Goal: Task Accomplishment & Management: Use online tool/utility

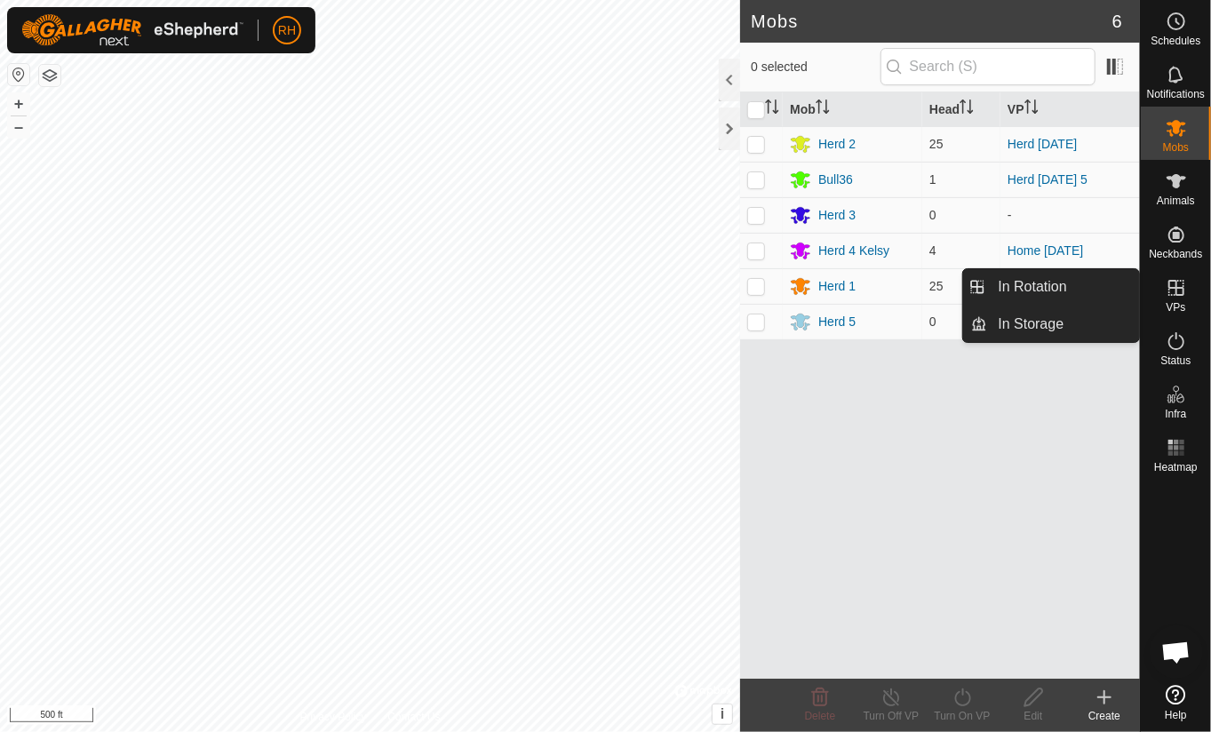
click at [1180, 298] on es-virtualpaddocks-svg-icon at bounding box center [1176, 288] width 32 height 28
click at [1021, 282] on link "In Rotation" at bounding box center [1064, 287] width 152 height 36
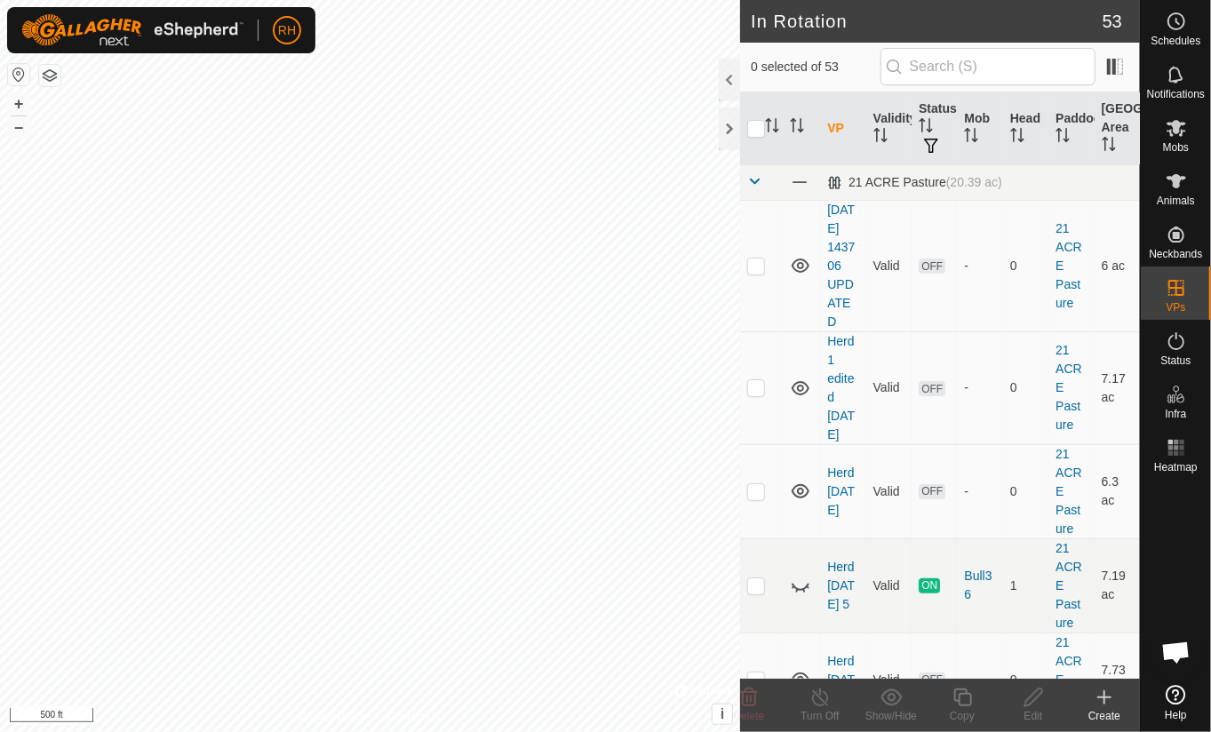
checkbox input "true"
click at [968, 703] on icon at bounding box center [962, 697] width 22 height 21
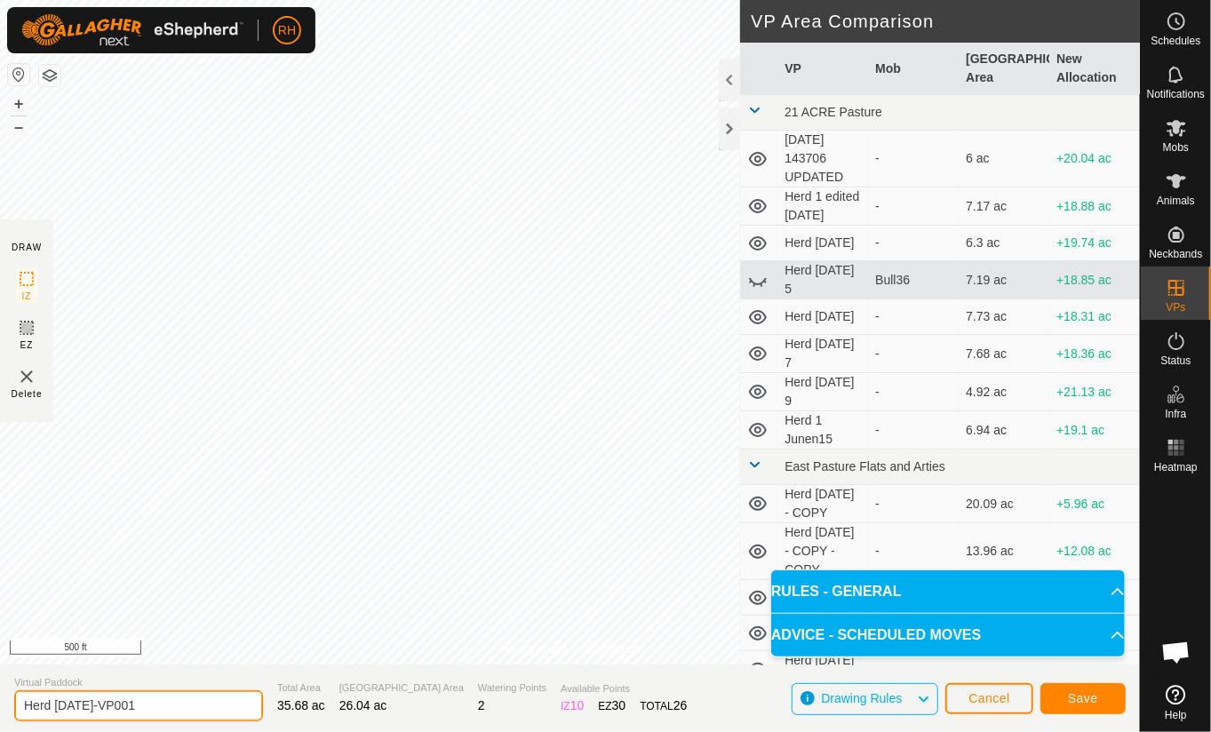
click at [142, 710] on input "Herd [DATE]-VP001" at bounding box center [138, 705] width 249 height 31
type input "Herd [DATE]"
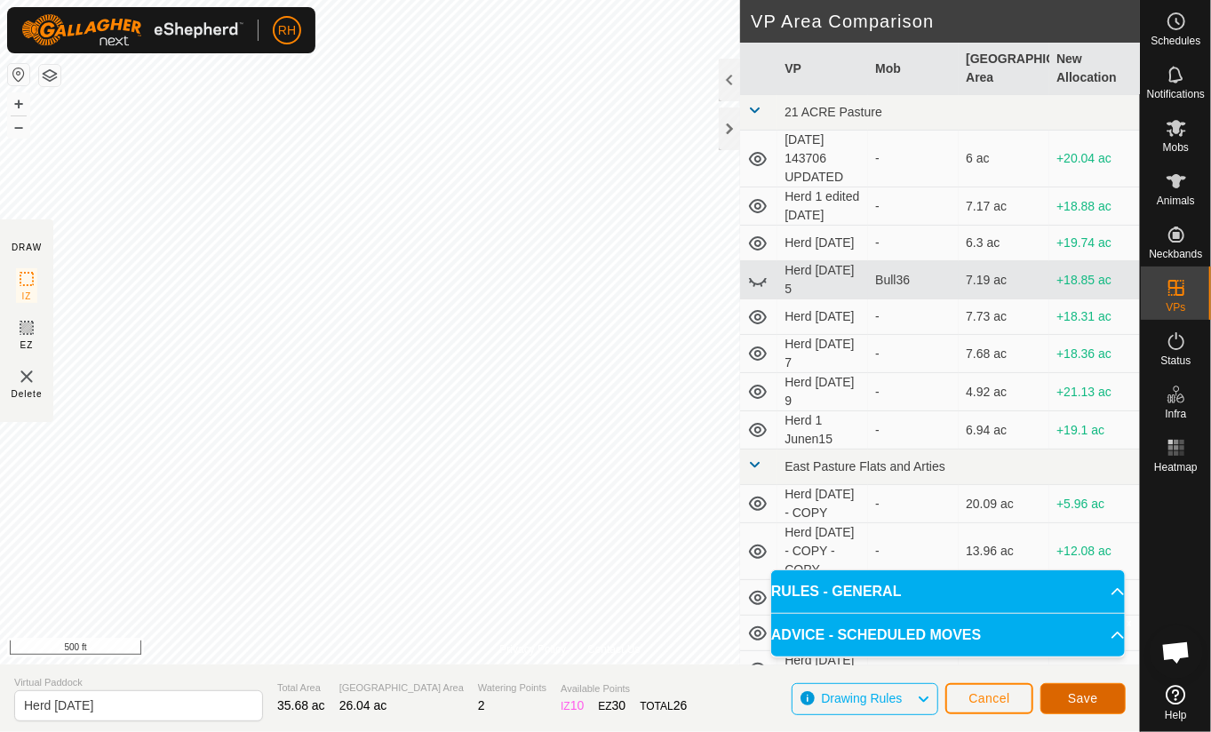
click at [1090, 695] on span "Save" at bounding box center [1083, 698] width 30 height 14
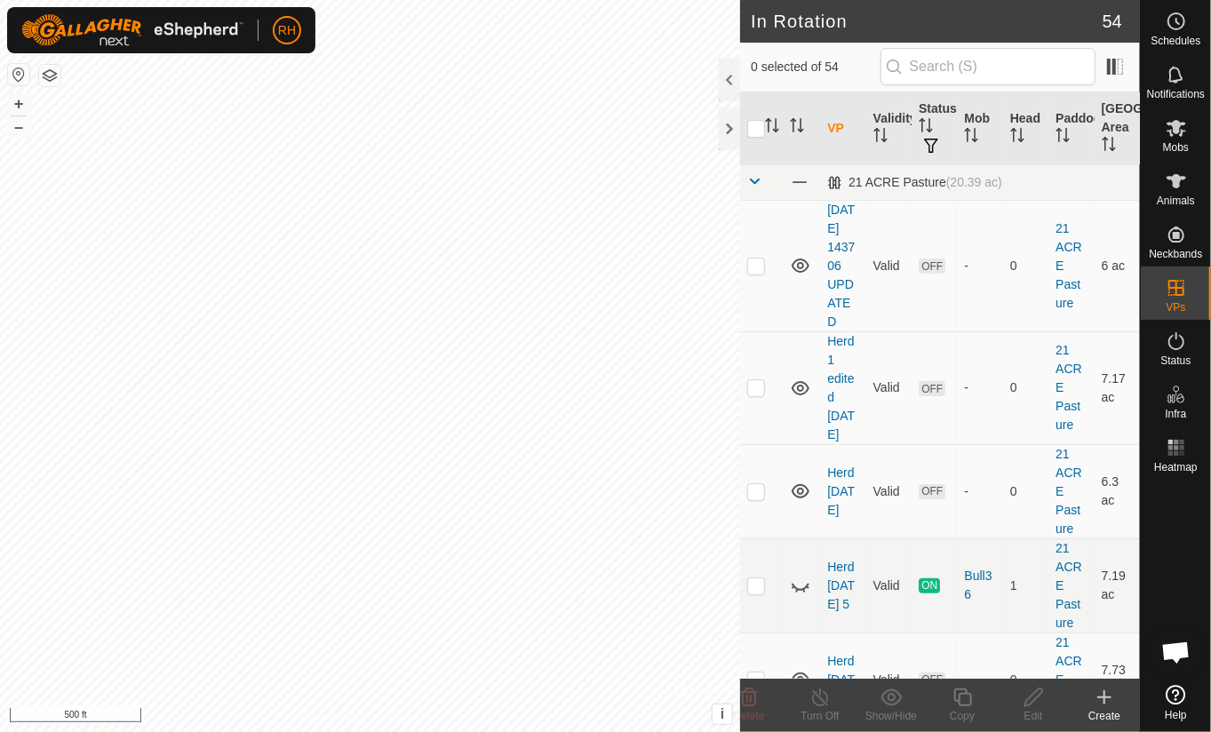
checkbox input "true"
click at [962, 696] on icon at bounding box center [962, 697] width 22 height 21
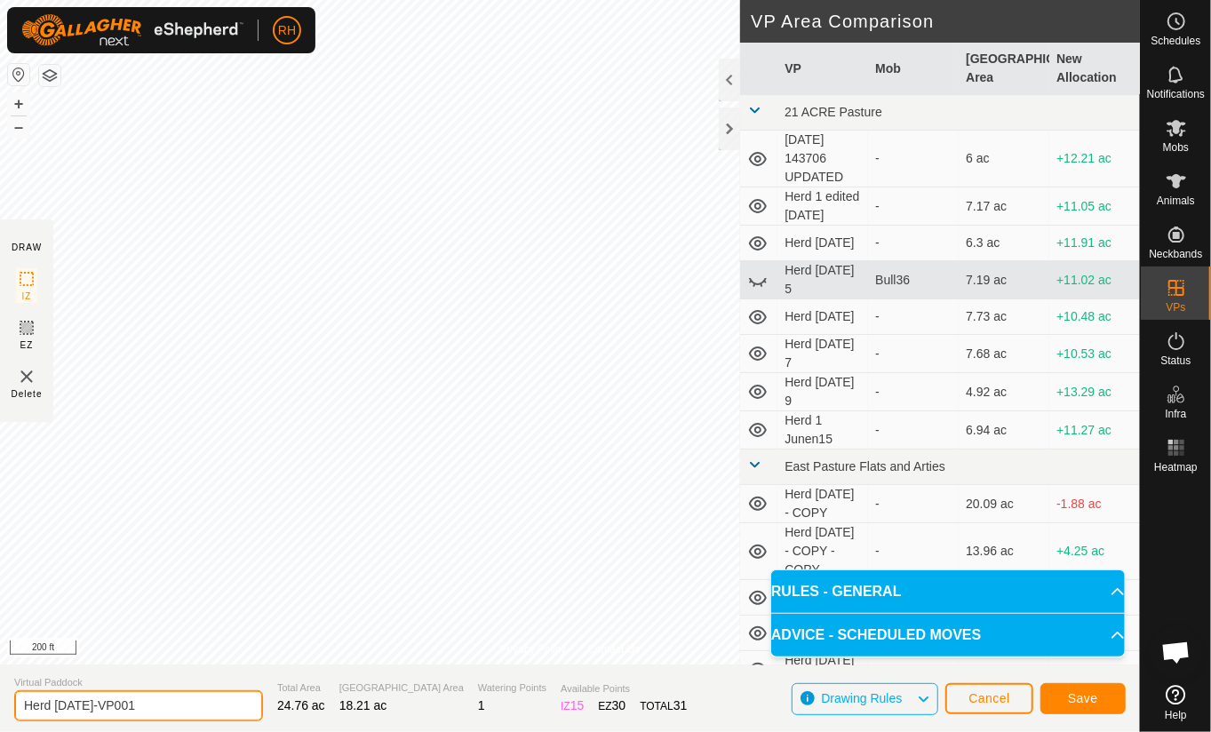
click at [143, 708] on input "Herd [DATE]-VP001" at bounding box center [138, 705] width 249 height 31
type input "Herd [DATE]"
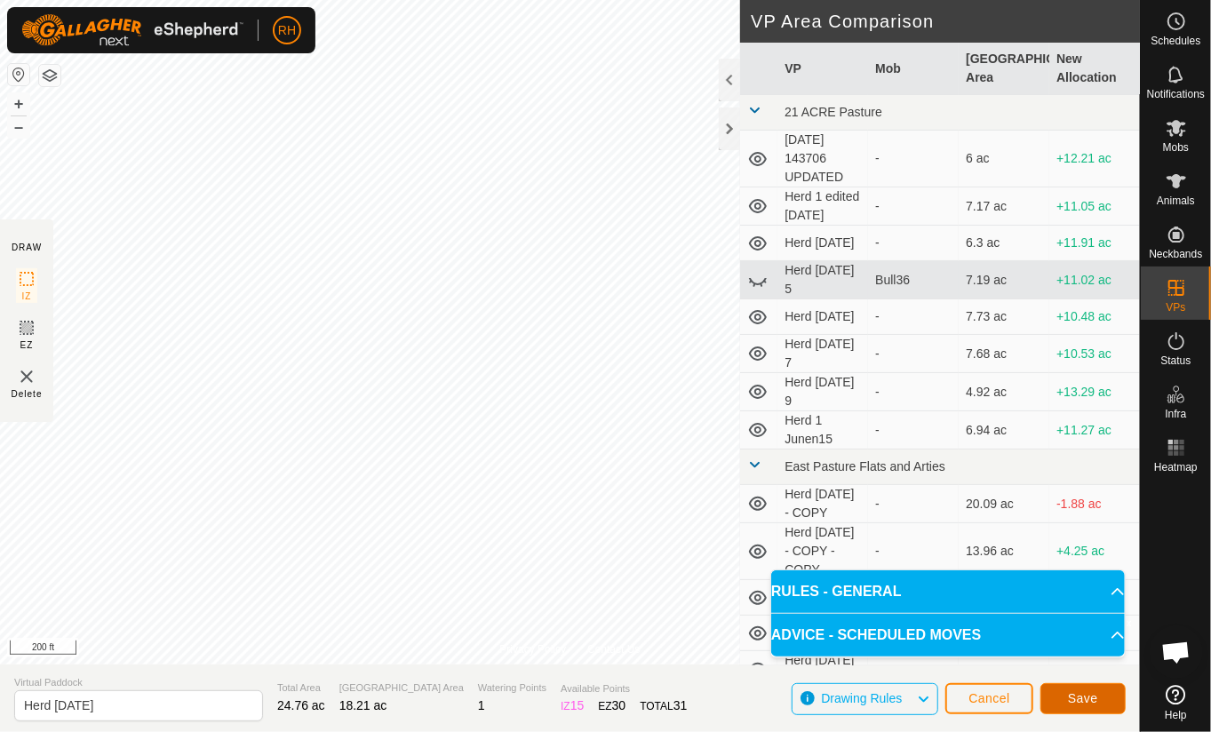
click at [1078, 689] on button "Save" at bounding box center [1082, 698] width 85 height 31
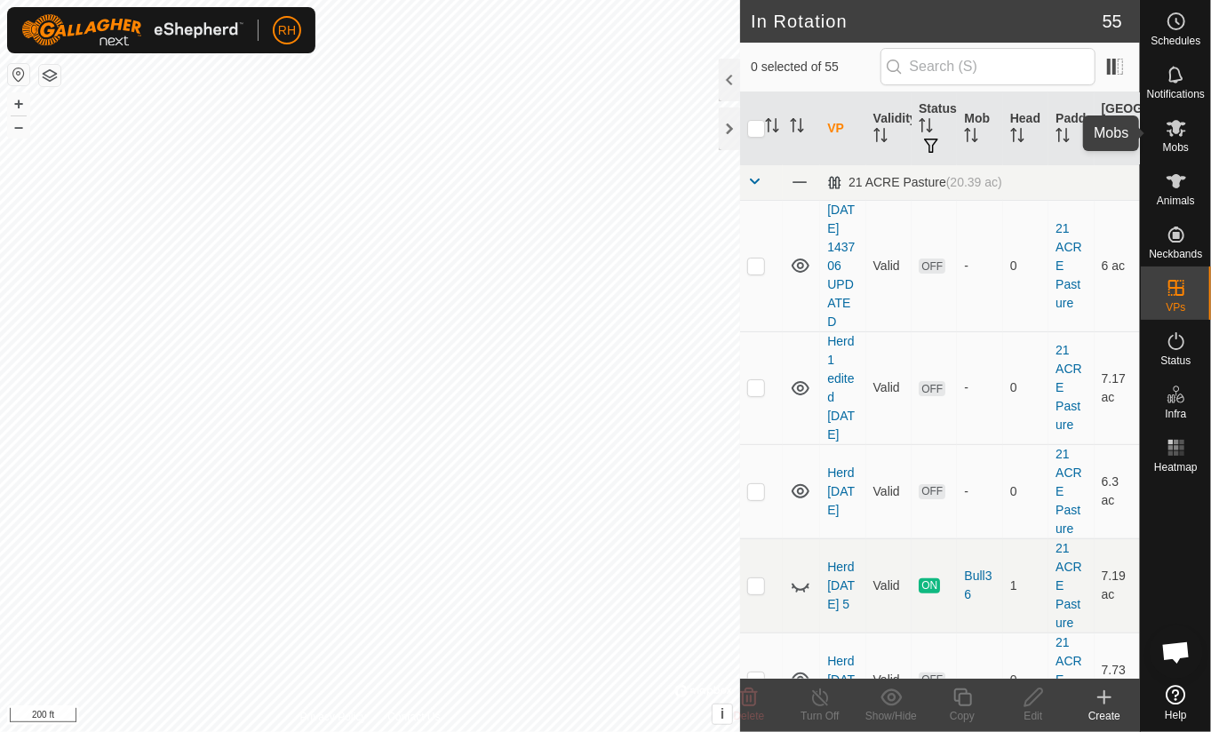
click at [1180, 132] on icon at bounding box center [1175, 127] width 21 height 21
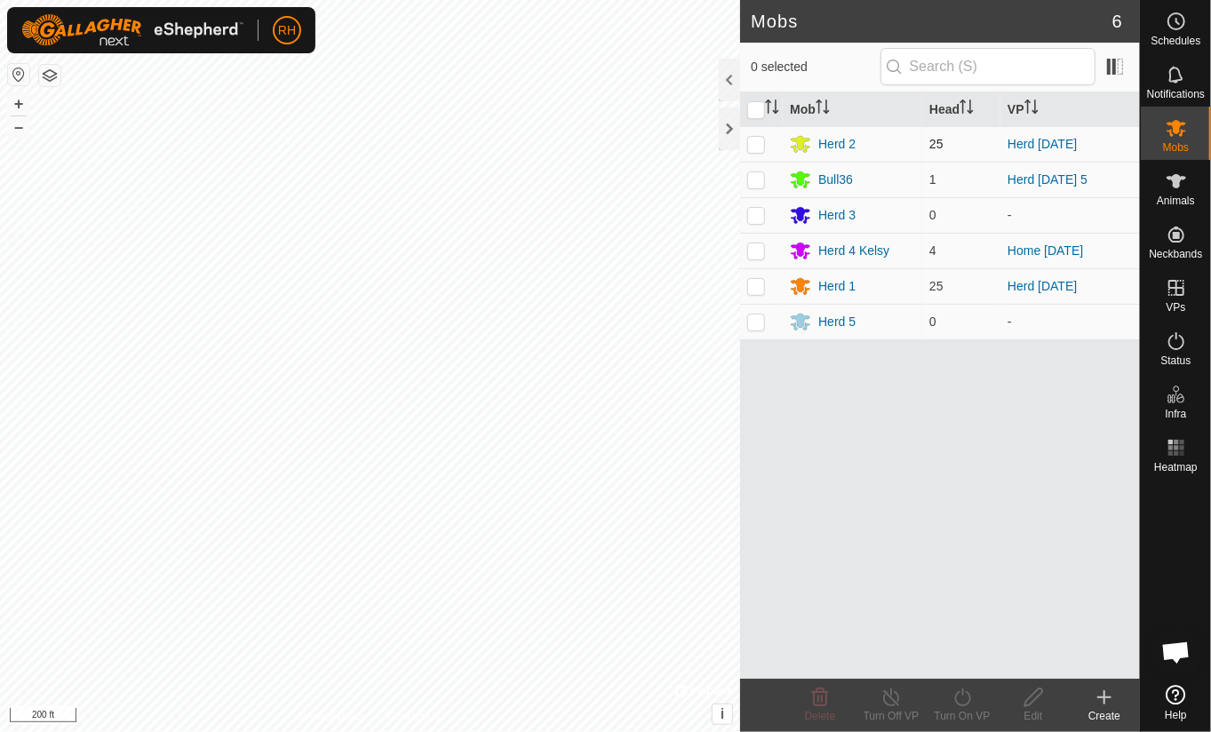
click at [752, 143] on p-checkbox at bounding box center [756, 144] width 18 height 14
checkbox input "true"
click at [967, 701] on icon at bounding box center [962, 697] width 22 height 21
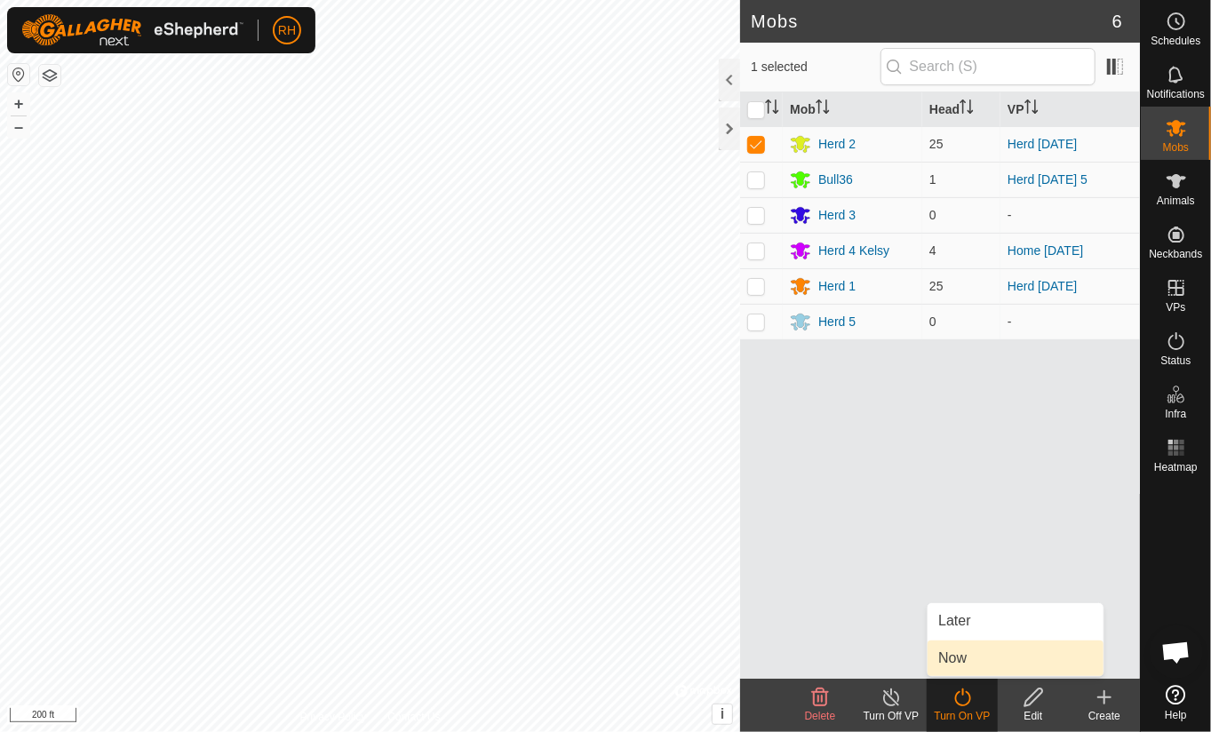
click at [951, 661] on link "Now" at bounding box center [1015, 658] width 176 height 36
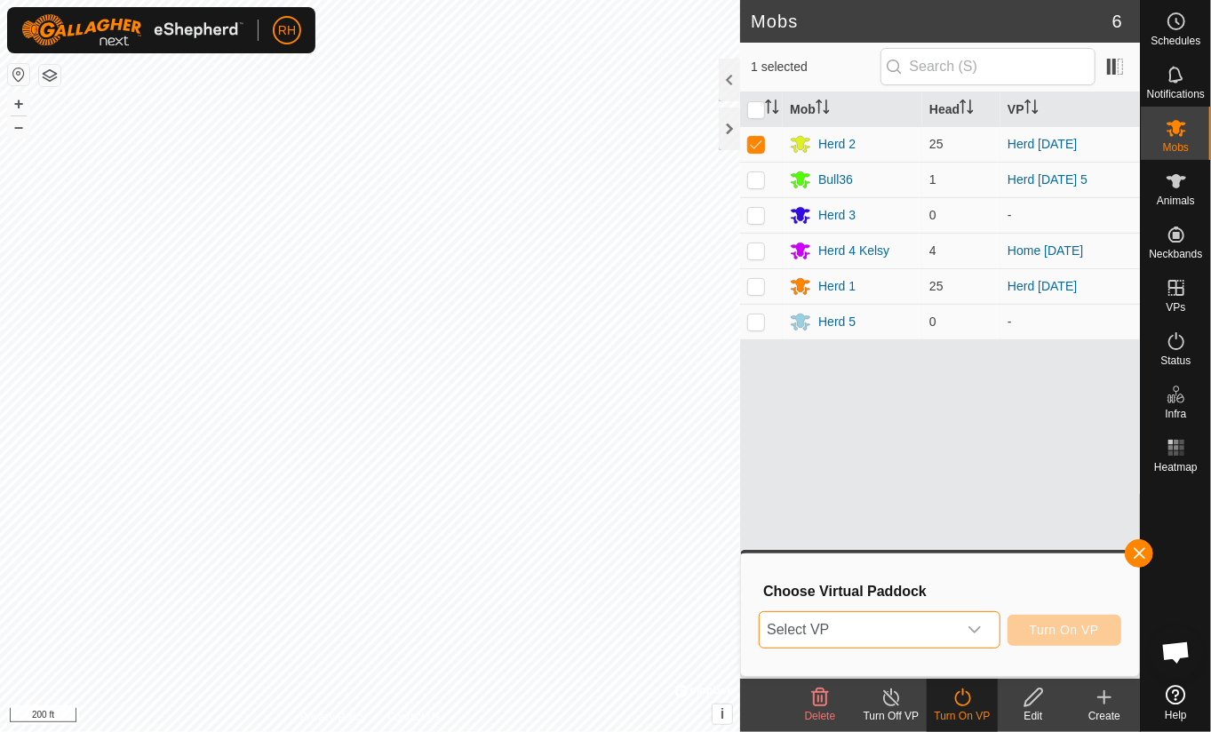
click at [865, 628] on span "Select VP" at bounding box center [858, 630] width 196 height 36
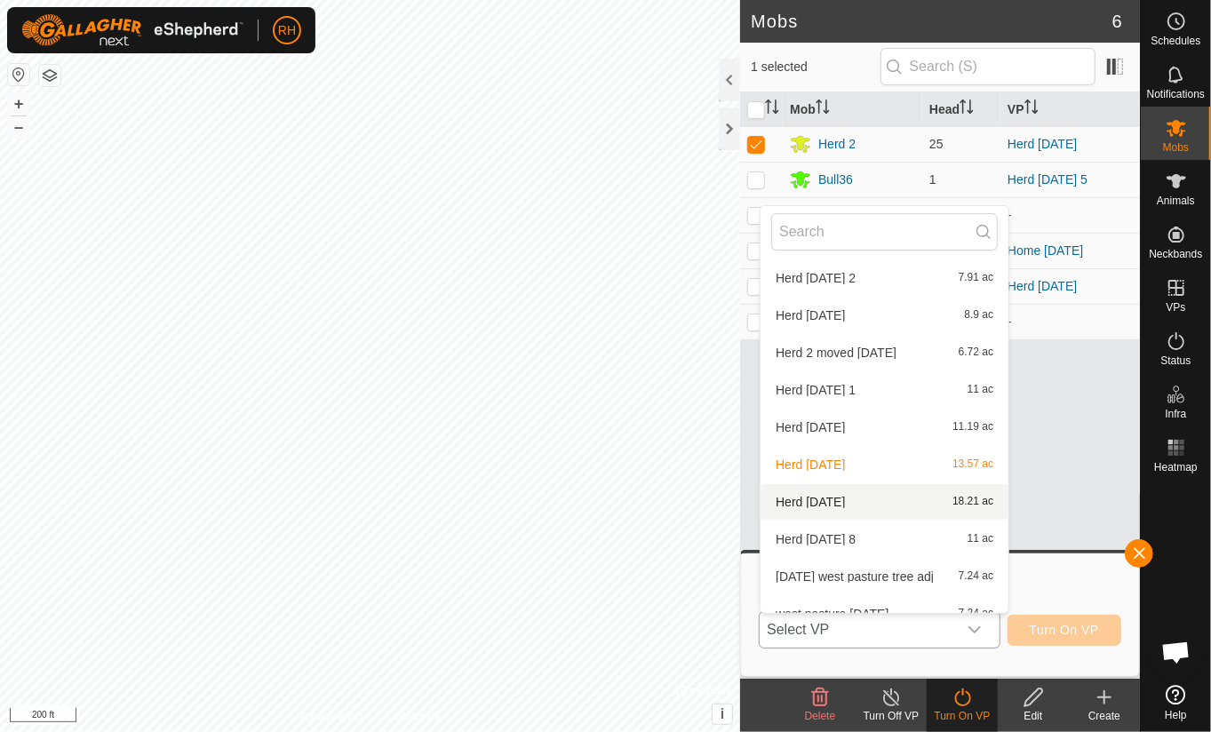
scroll to position [1773, 0]
click at [805, 498] on li "Herd [DATE] 18.21 ac" at bounding box center [884, 501] width 248 height 36
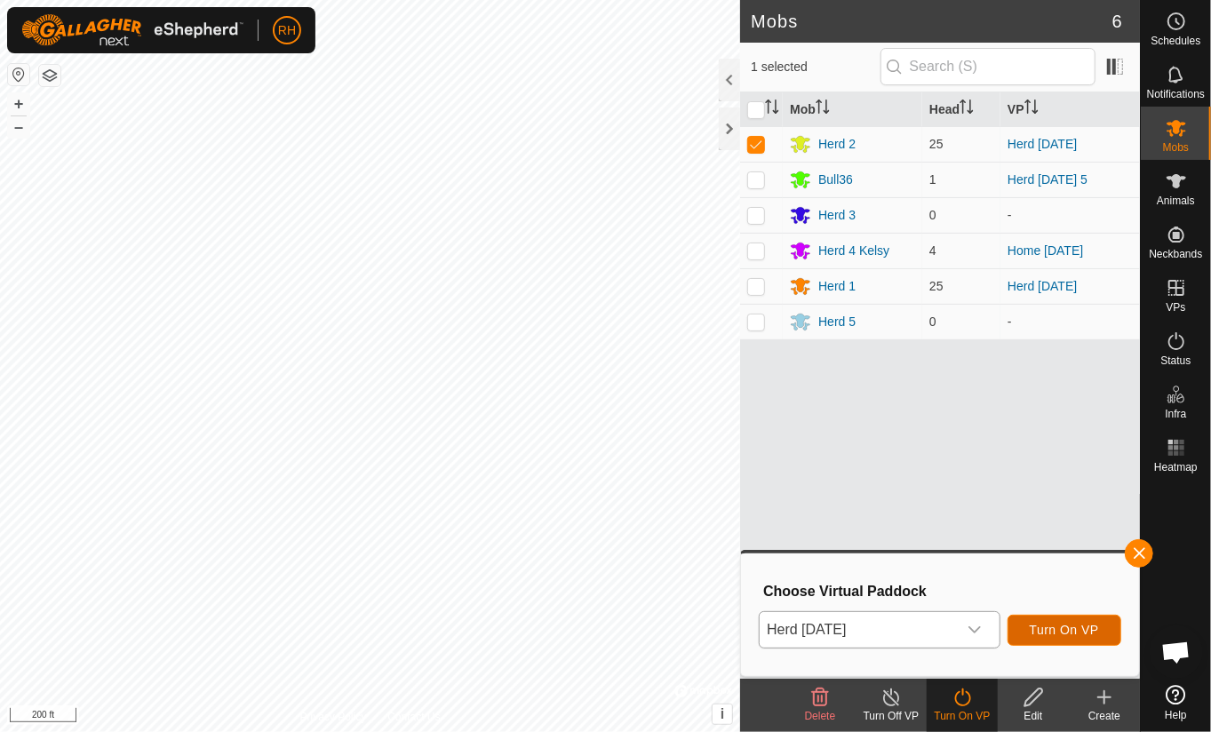
click at [1082, 632] on span "Turn On VP" at bounding box center [1064, 630] width 69 height 14
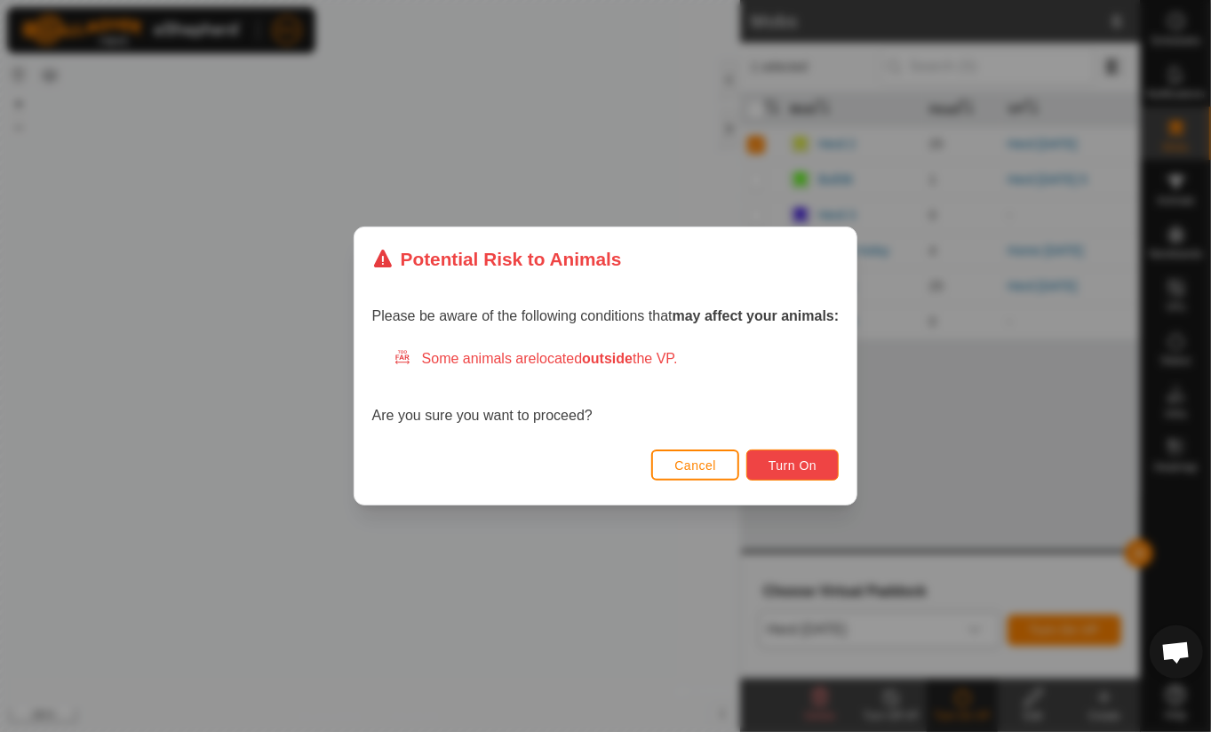
click at [783, 469] on span "Turn On" at bounding box center [792, 465] width 48 height 14
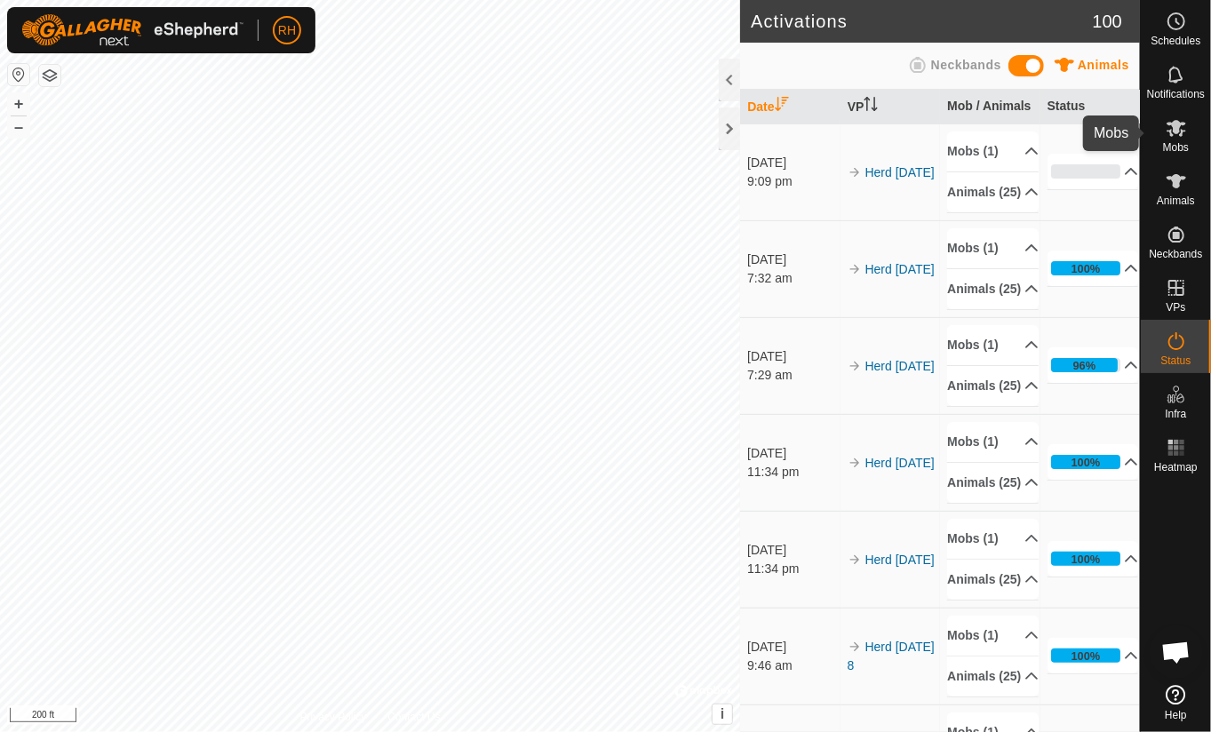
click at [1181, 132] on icon at bounding box center [1176, 128] width 20 height 17
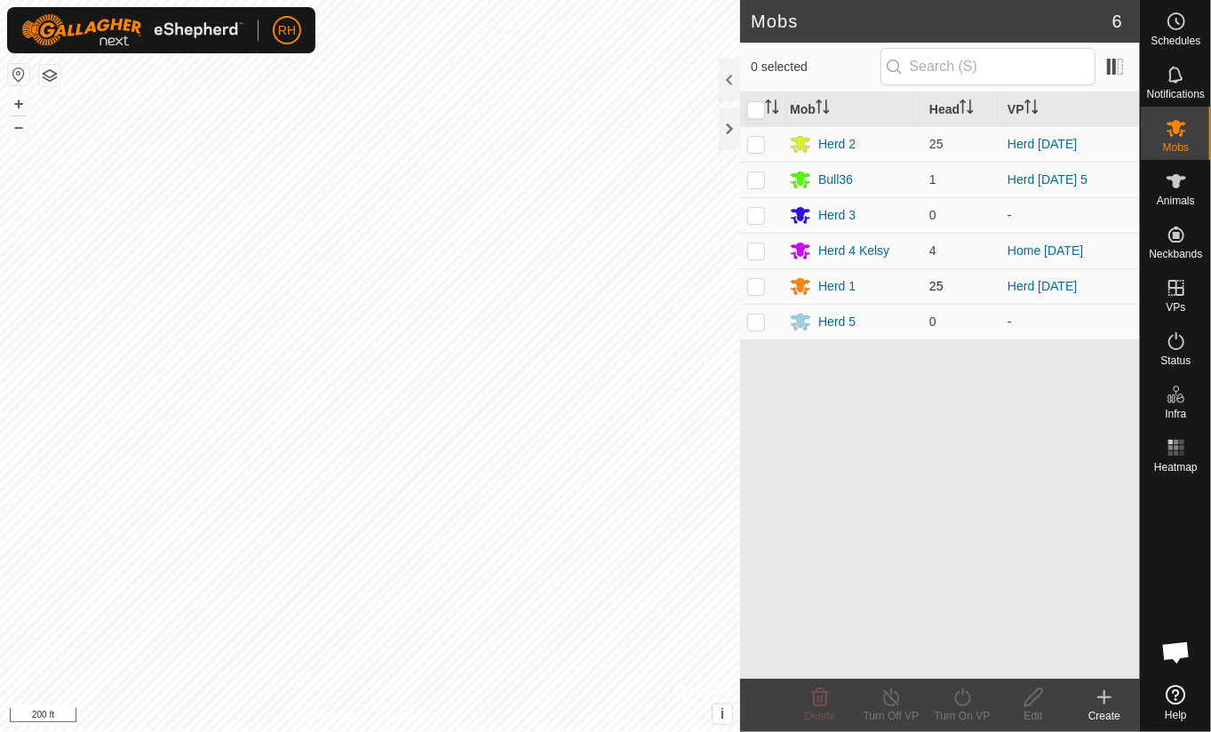
click at [754, 287] on p-checkbox at bounding box center [756, 286] width 18 height 14
checkbox input "true"
click at [964, 700] on icon at bounding box center [962, 697] width 22 height 21
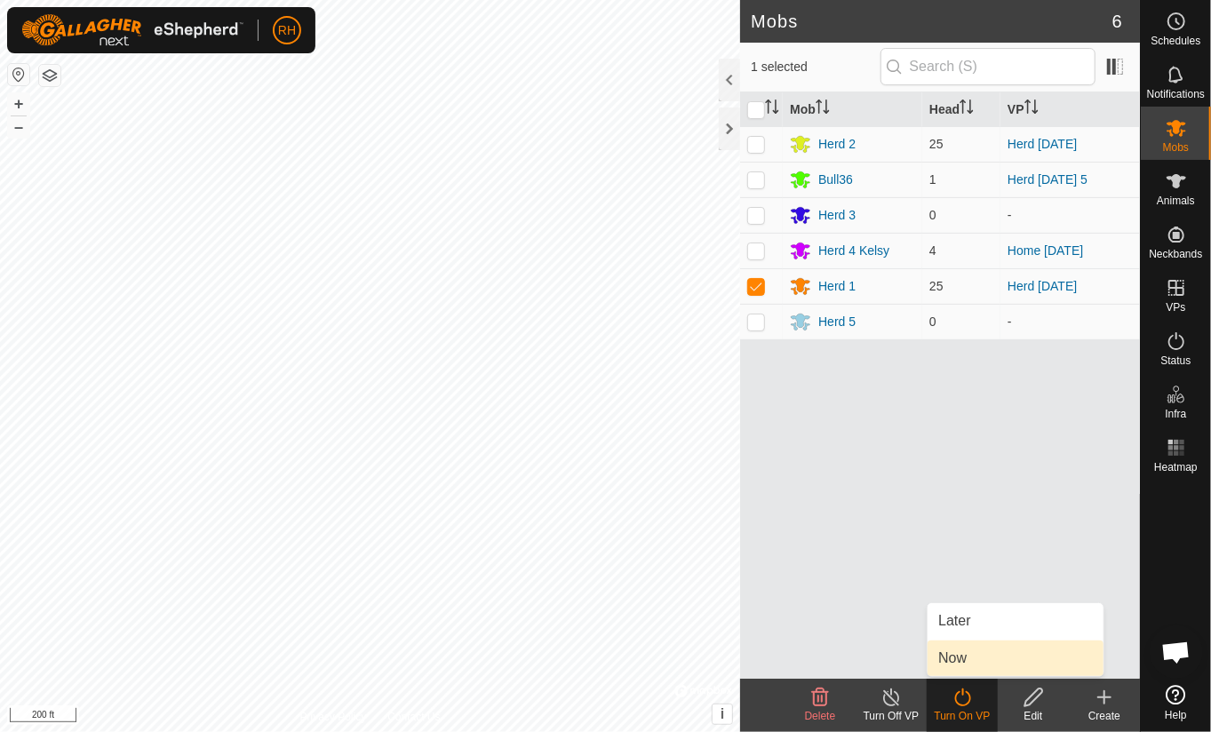
click at [954, 659] on link "Now" at bounding box center [1015, 658] width 176 height 36
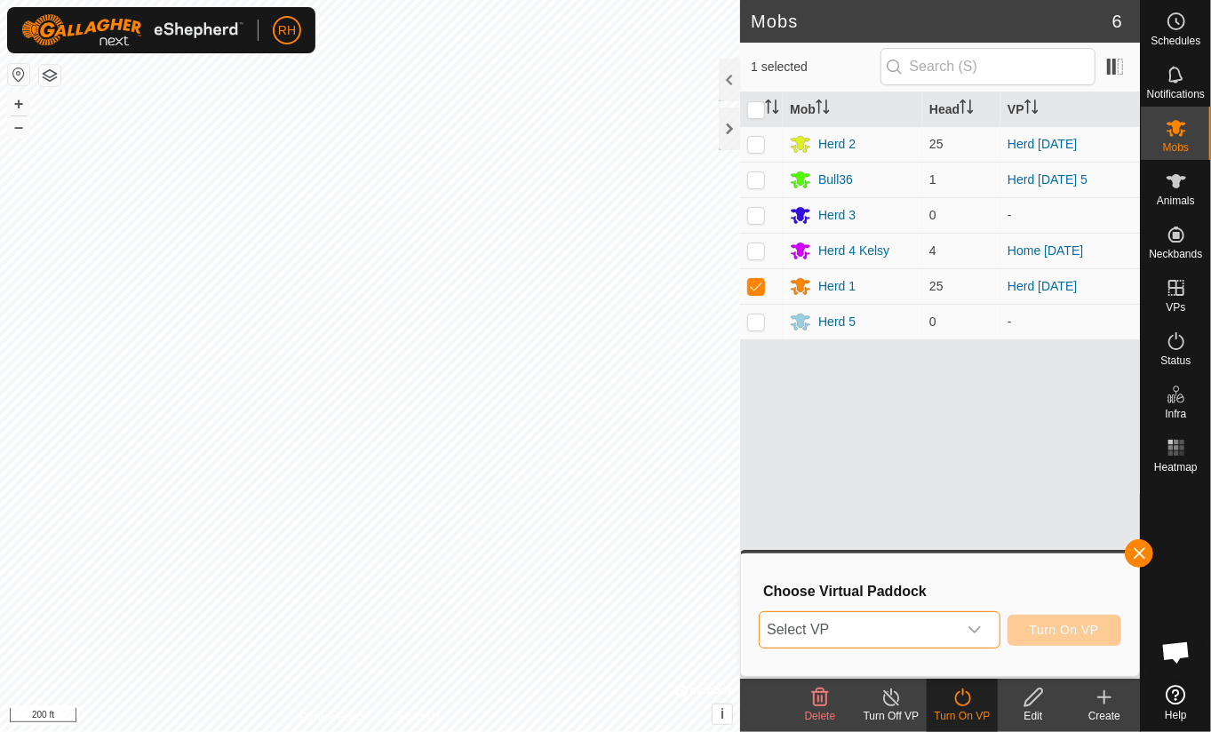
click at [917, 624] on span "Select VP" at bounding box center [858, 630] width 196 height 36
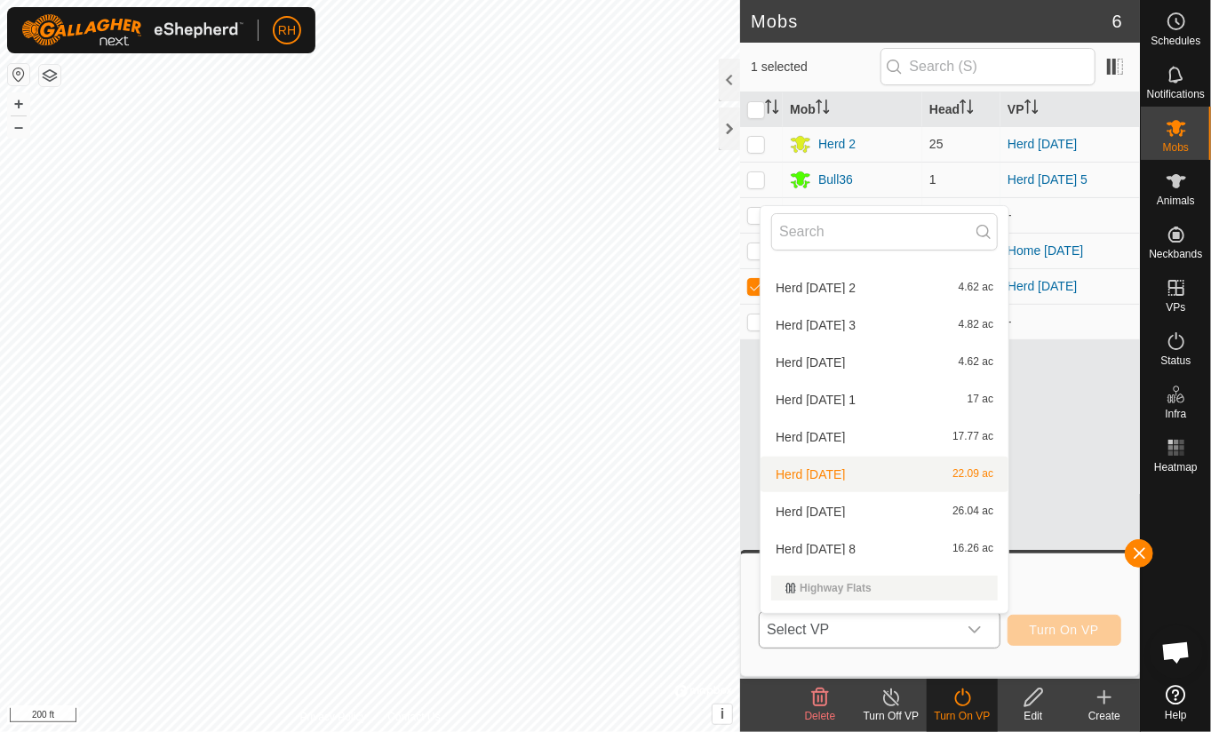
scroll to position [640, 0]
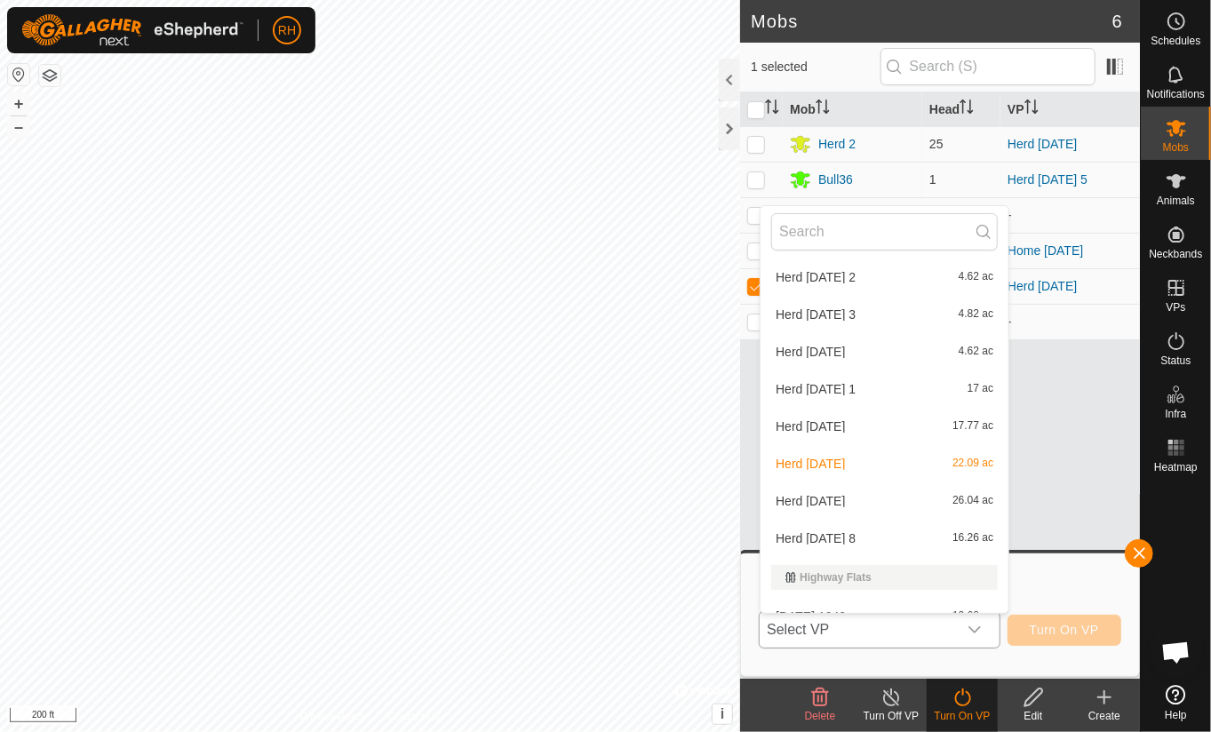
click at [813, 503] on li "Herd [DATE] 26.04 ac" at bounding box center [884, 501] width 248 height 36
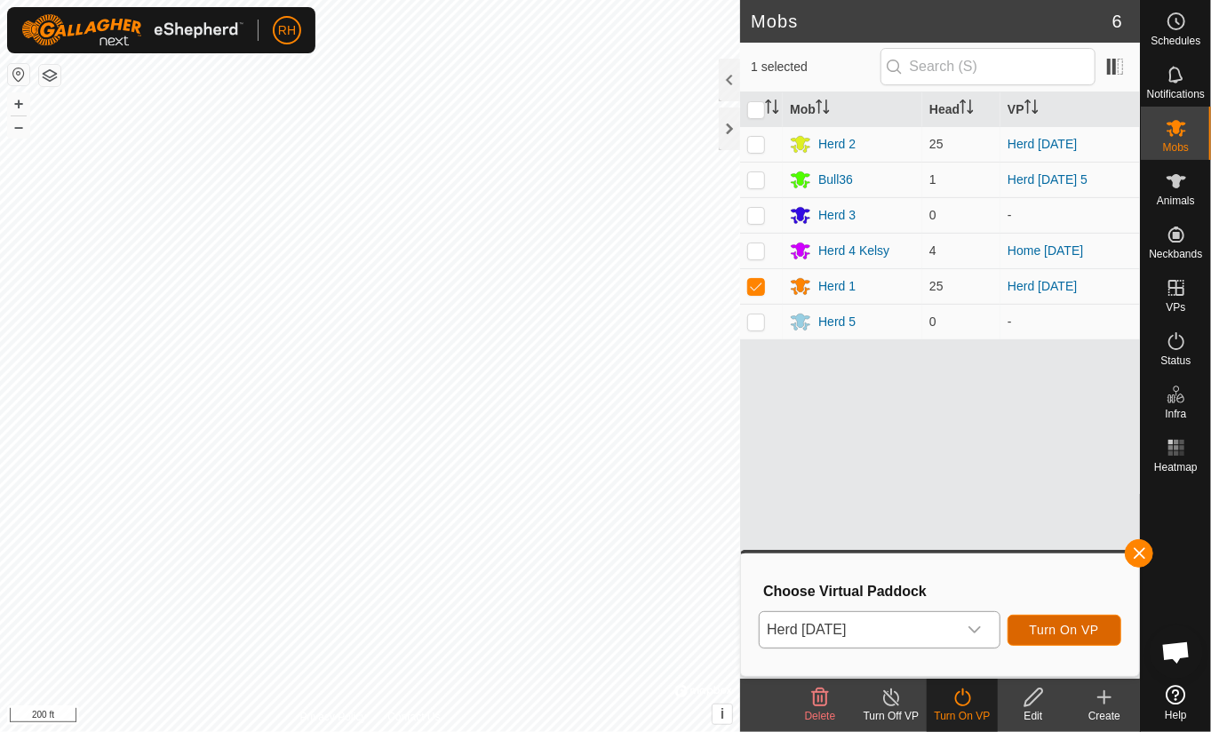
click at [1075, 631] on span "Turn On VP" at bounding box center [1064, 630] width 69 height 14
